Goal: Navigation & Orientation: Find specific page/section

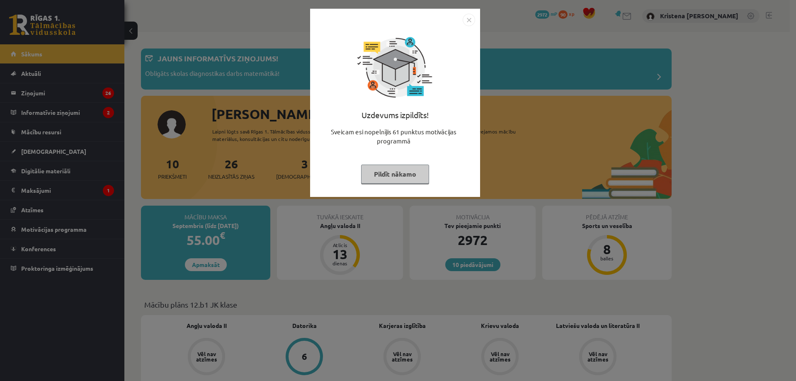
click at [399, 177] on button "Pildīt nākamo" at bounding box center [395, 174] width 68 height 19
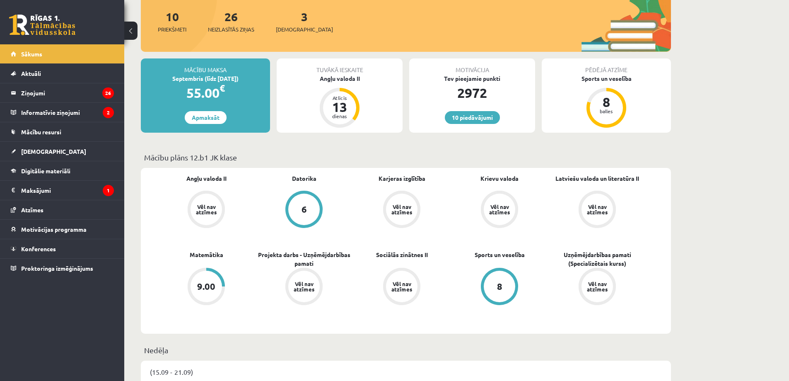
scroll to position [166, 0]
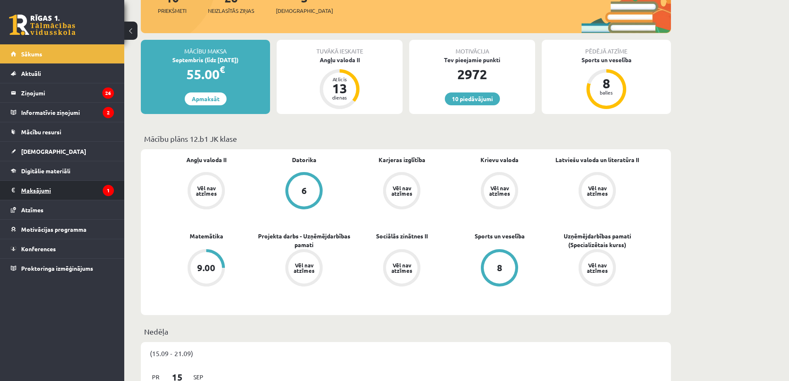
click at [48, 186] on legend "Maksājumi 1" at bounding box center [67, 190] width 93 height 19
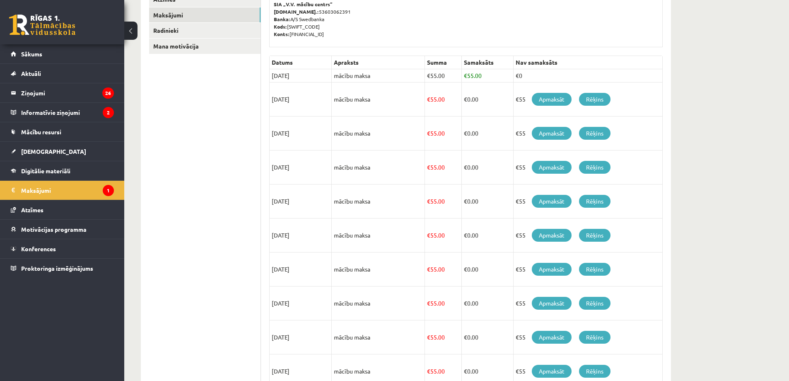
scroll to position [83, 0]
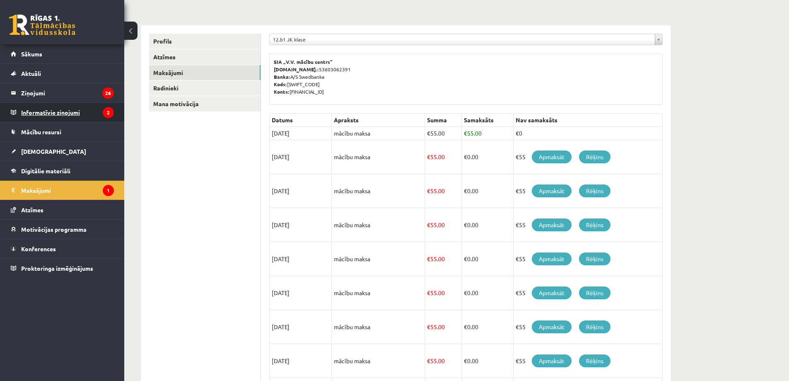
click at [70, 108] on legend "Informatīvie ziņojumi 2" at bounding box center [67, 112] width 93 height 19
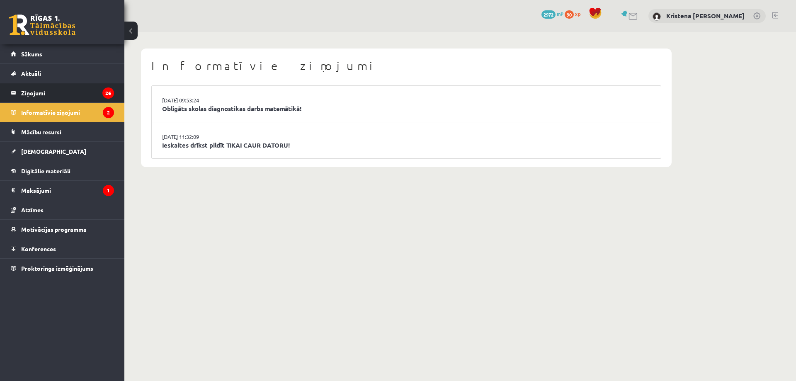
click at [45, 92] on legend "Ziņojumi 26" at bounding box center [67, 92] width 93 height 19
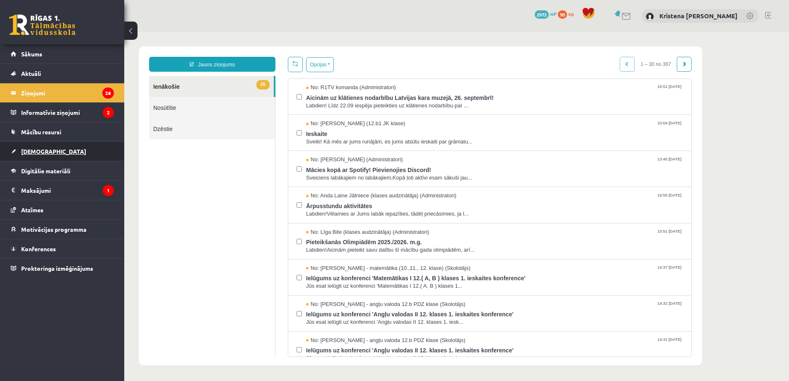
click at [41, 148] on span "[DEMOGRAPHIC_DATA]" at bounding box center [53, 151] width 65 height 7
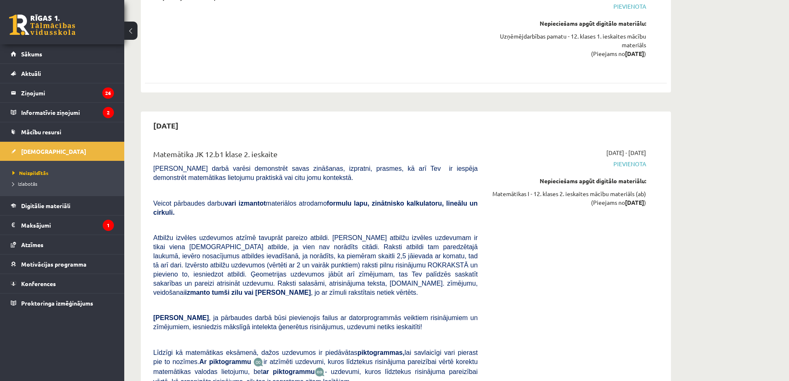
scroll to position [1036, 0]
click at [86, 97] on legend "Ziņojumi 26" at bounding box center [67, 92] width 93 height 19
